Goal: Register for event/course

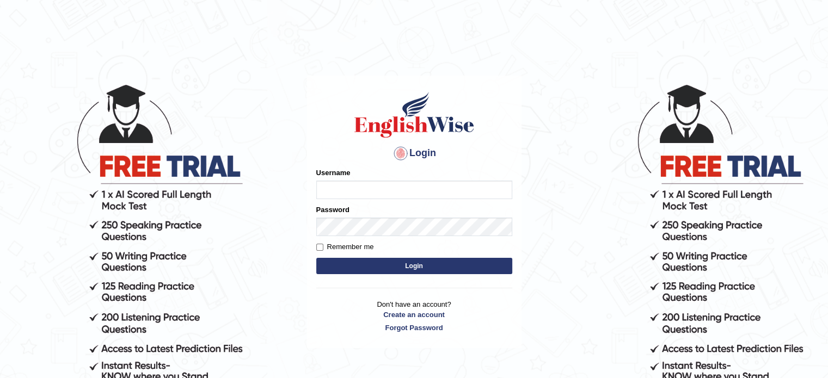
type input "DANNY7"
click at [357, 264] on button "Login" at bounding box center [414, 266] width 196 height 16
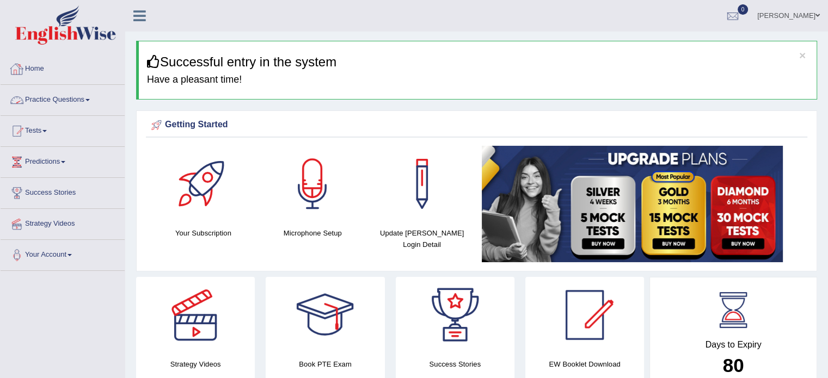
click at [51, 65] on link "Home" at bounding box center [63, 67] width 124 height 27
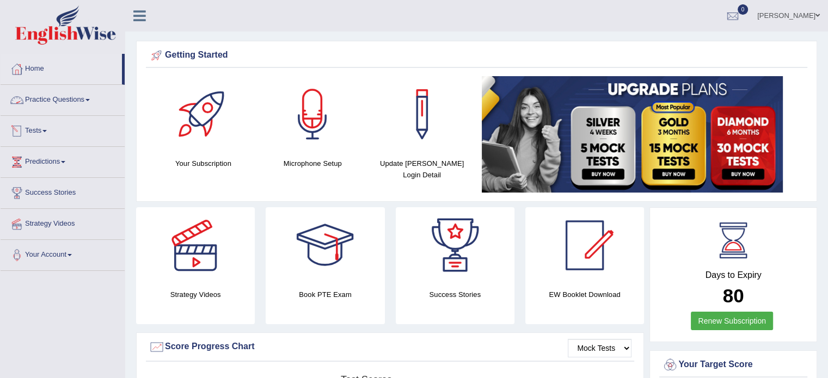
click at [47, 134] on link "Tests" at bounding box center [63, 129] width 124 height 27
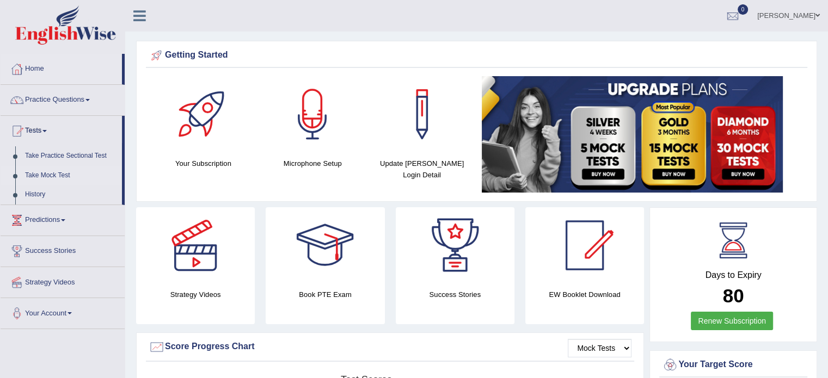
click at [44, 176] on link "Take Mock Test" at bounding box center [71, 176] width 102 height 20
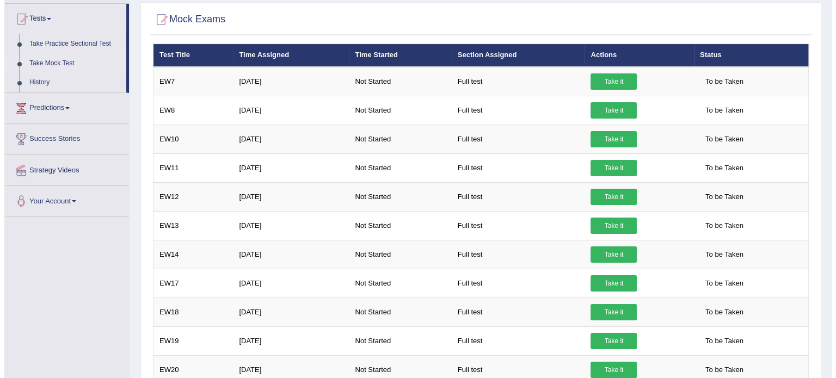
scroll to position [117, 0]
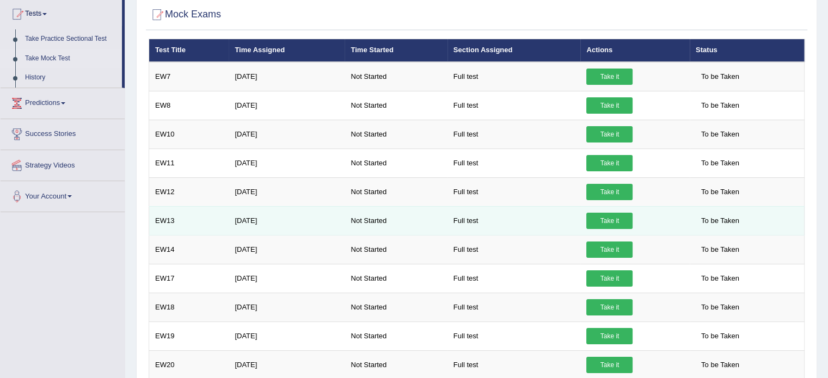
click at [612, 220] on link "Take it" at bounding box center [609, 221] width 46 height 16
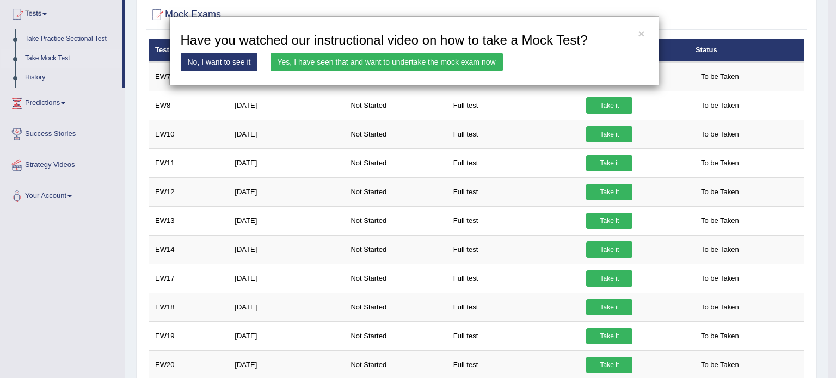
click at [307, 67] on link "Yes, I have seen that and want to undertake the mock exam now" at bounding box center [386, 62] width 232 height 19
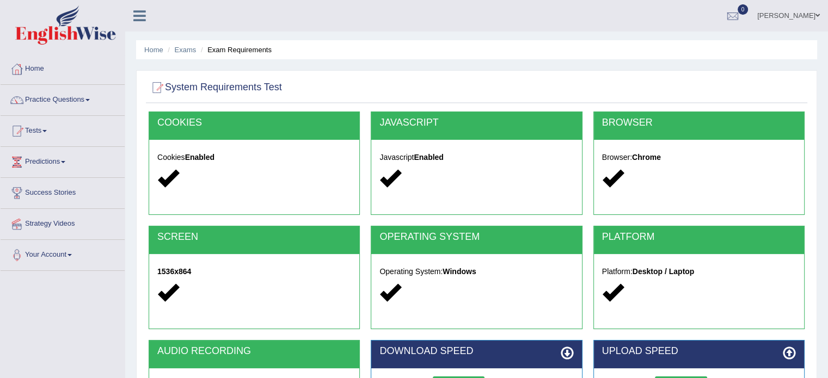
click at [814, 117] on div "System Requirements Test [GEOGRAPHIC_DATA] Cookies Enabled JAVASCRIPT Javascrip…" at bounding box center [476, 280] width 681 height 421
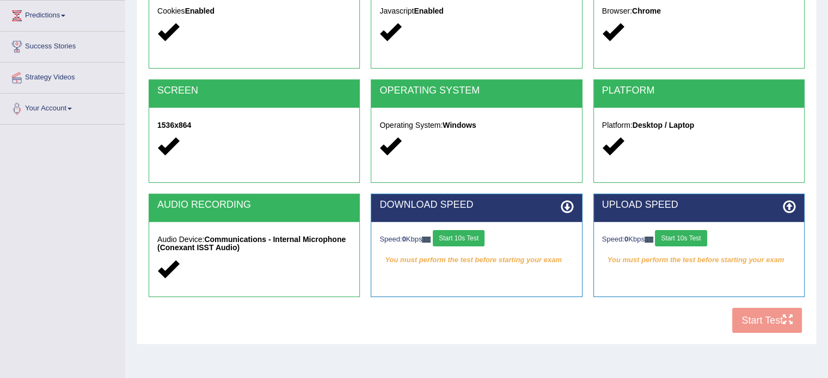
scroll to position [148, 0]
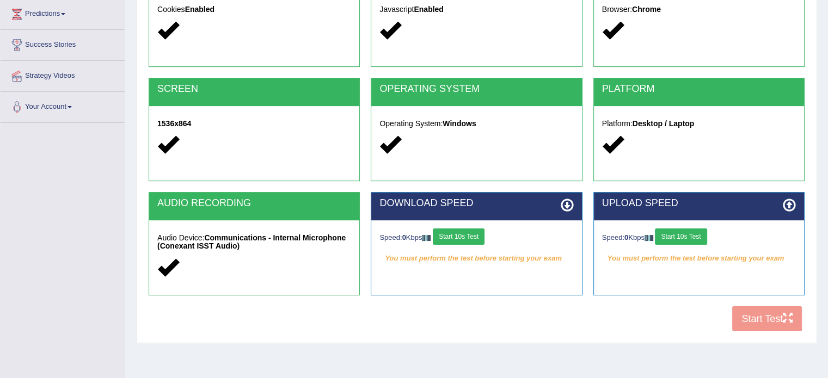
click at [459, 232] on button "Start 10s Test" at bounding box center [459, 237] width 52 height 16
click at [683, 235] on button "Start 10s Test" at bounding box center [681, 237] width 52 height 16
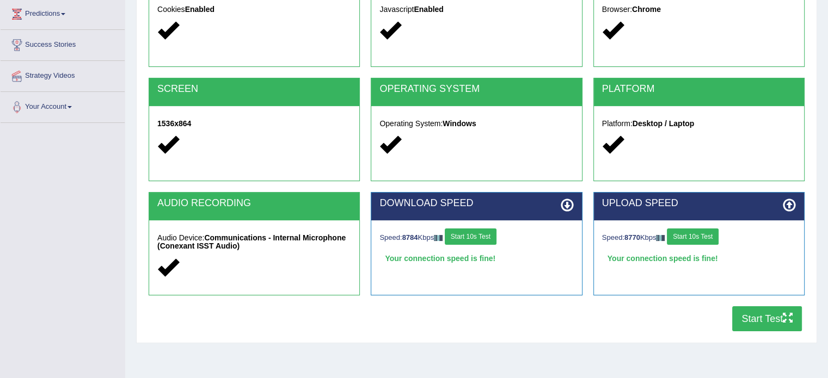
click at [753, 317] on button "Start Test" at bounding box center [767, 318] width 70 height 25
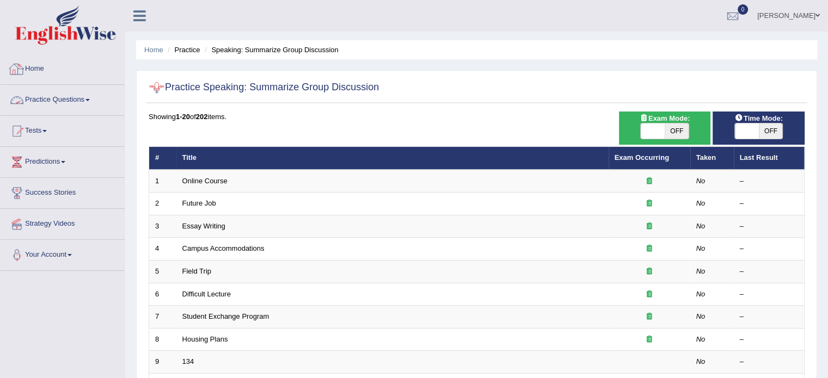
click at [46, 76] on link "Home" at bounding box center [63, 67] width 124 height 27
